Goal: Navigation & Orientation: Find specific page/section

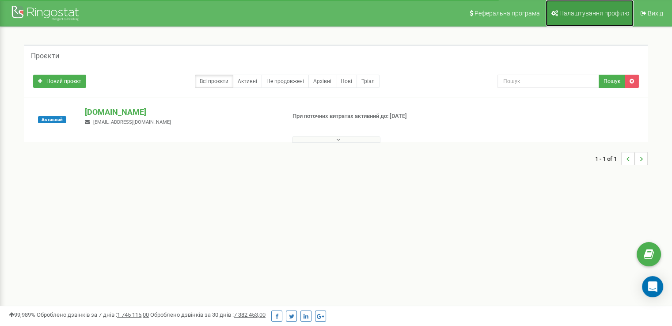
click at [596, 13] on span "Налаштування профілю" at bounding box center [594, 13] width 70 height 7
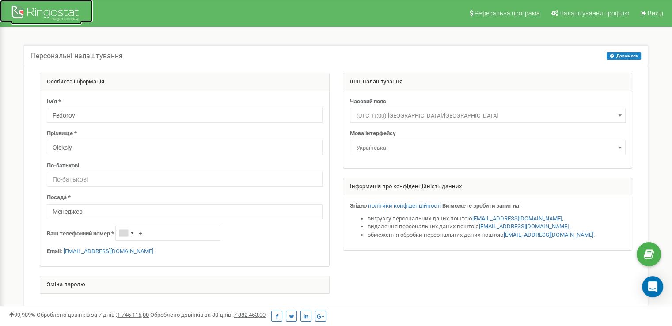
click at [37, 12] on div at bounding box center [46, 14] width 71 height 21
click at [19, 9] on div at bounding box center [46, 14] width 71 height 21
click at [53, 8] on div at bounding box center [46, 14] width 71 height 21
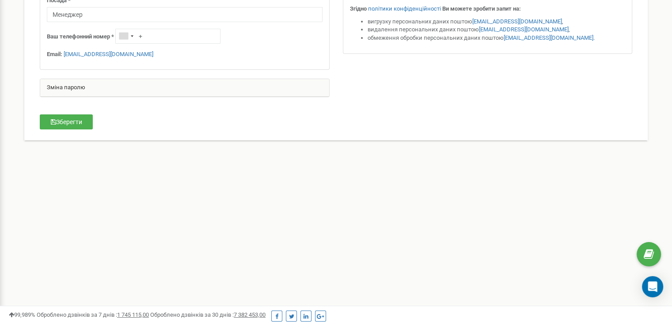
scroll to position [204, 0]
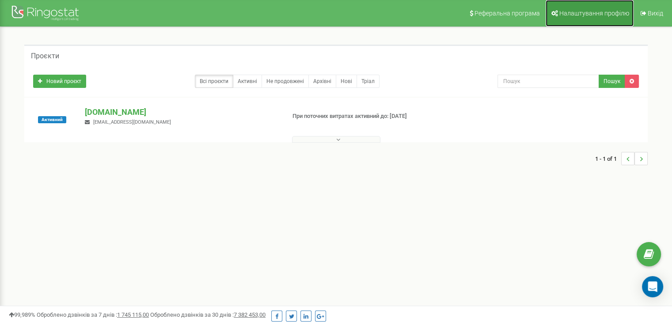
click at [591, 15] on span "Налаштування профілю" at bounding box center [594, 13] width 70 height 7
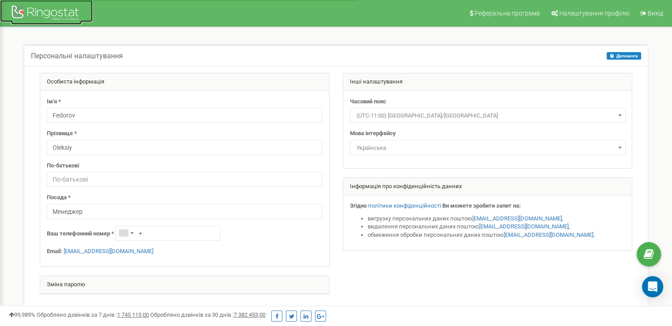
click at [55, 15] on div at bounding box center [46, 14] width 71 height 21
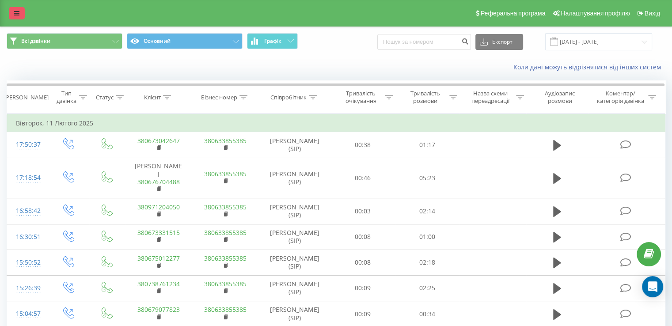
click at [16, 11] on icon at bounding box center [16, 13] width 5 height 6
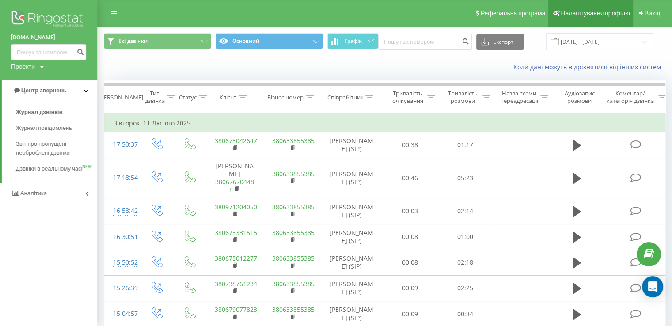
click at [577, 15] on span "Налаштування профілю" at bounding box center [595, 13] width 69 height 7
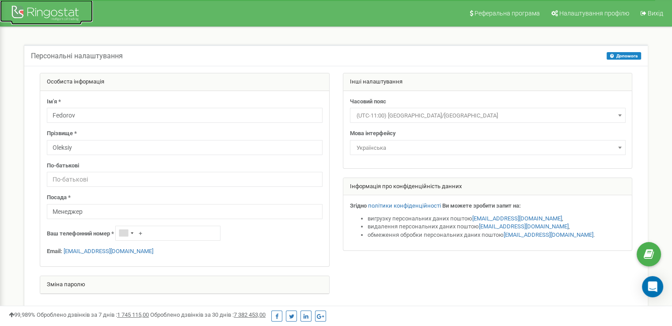
click at [47, 9] on div at bounding box center [46, 14] width 71 height 21
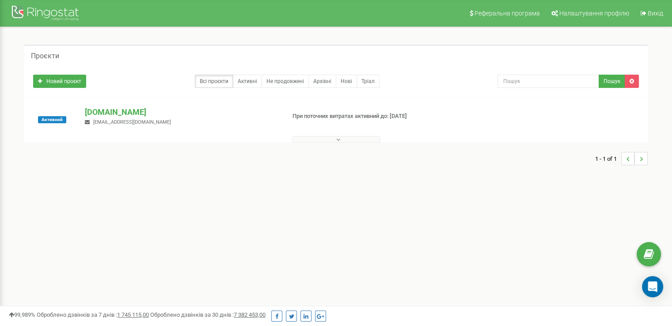
click at [346, 137] on button at bounding box center [336, 139] width 88 height 7
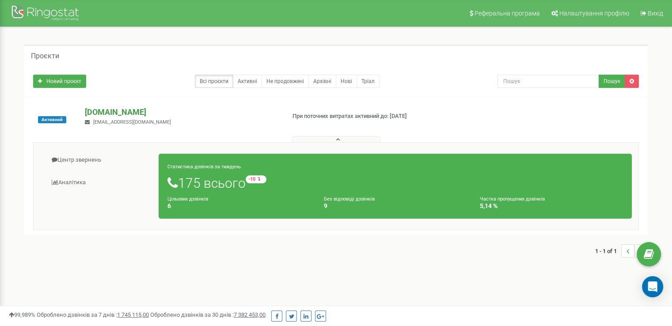
scroll to position [4, 0]
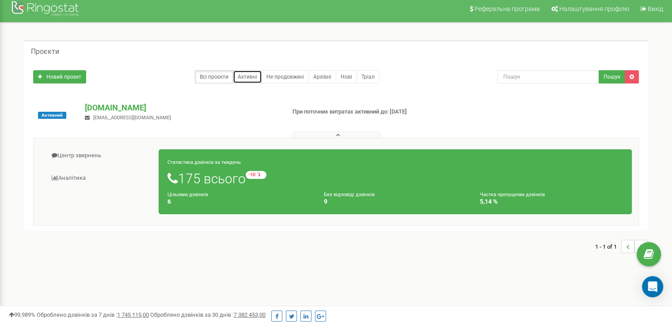
click at [242, 76] on link "Активні" at bounding box center [247, 76] width 29 height 13
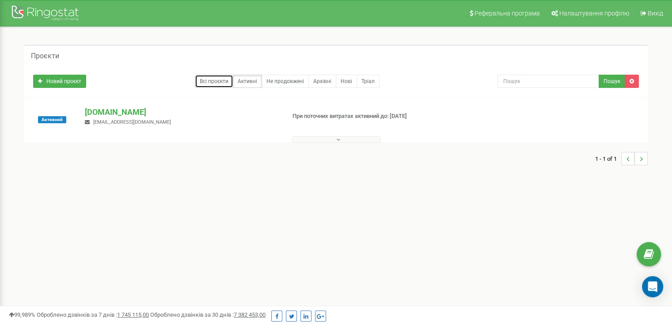
click at [219, 79] on link "Всі проєкти" at bounding box center [214, 81] width 38 height 13
